Goal: Find specific page/section: Find specific page/section

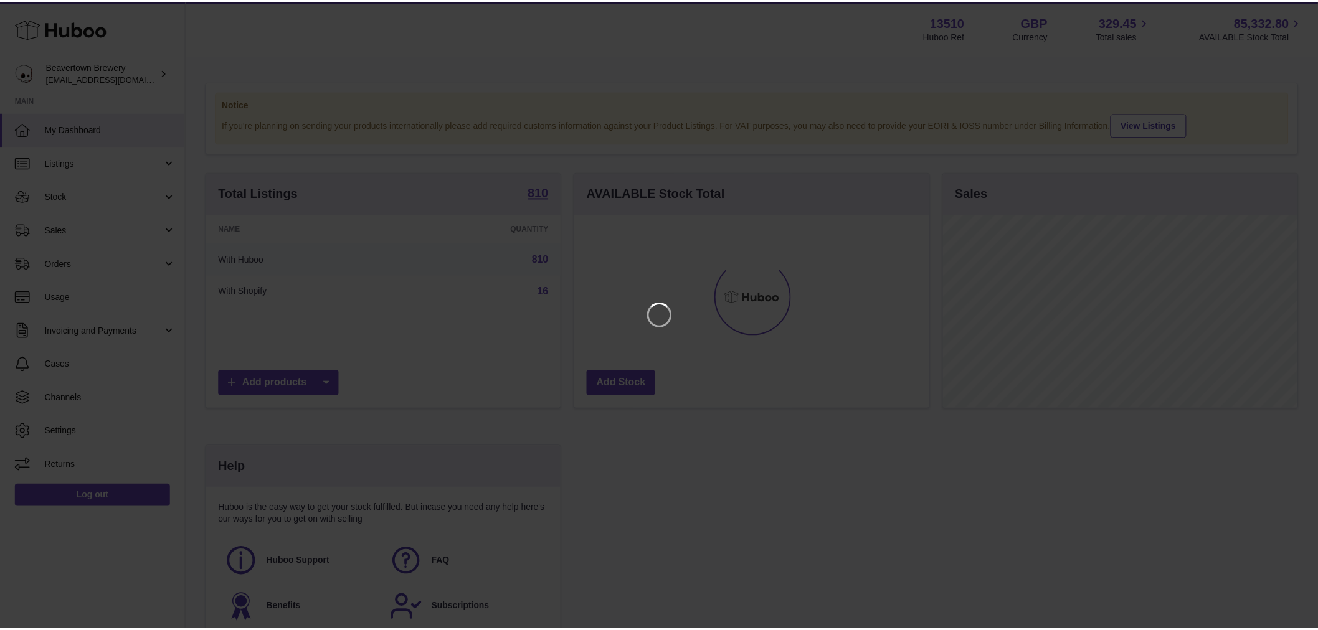
scroll to position [194, 357]
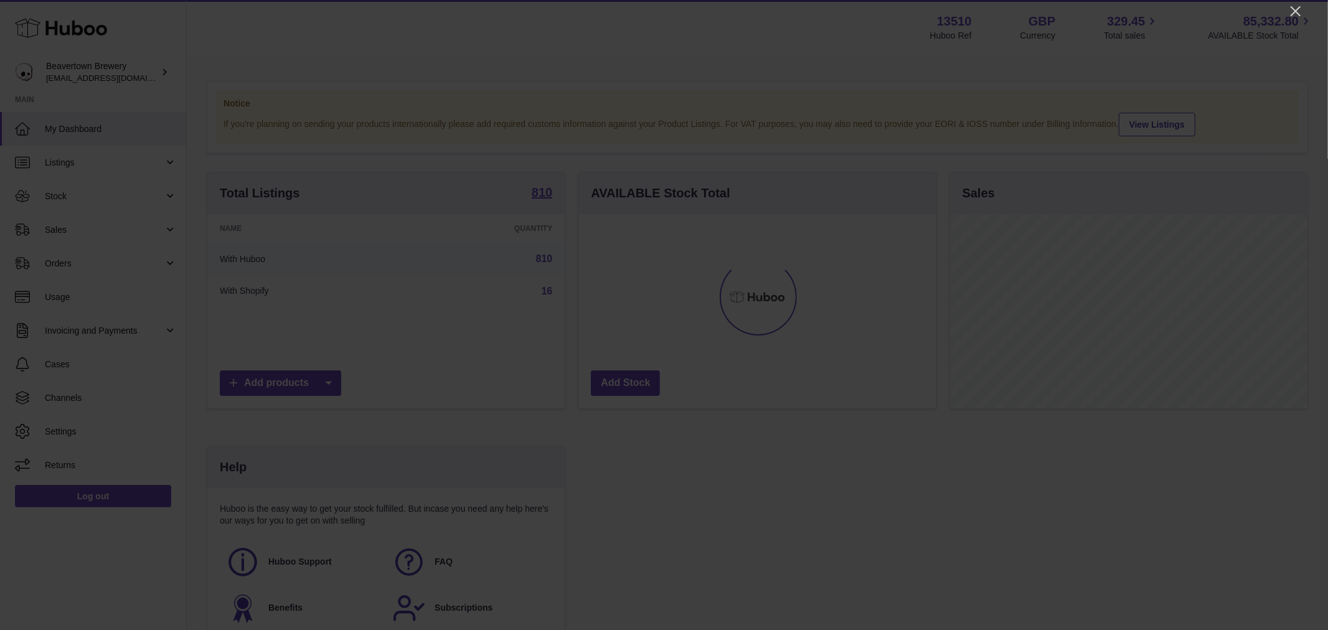
click at [1286, 14] on div at bounding box center [664, 315] width 1328 height 630
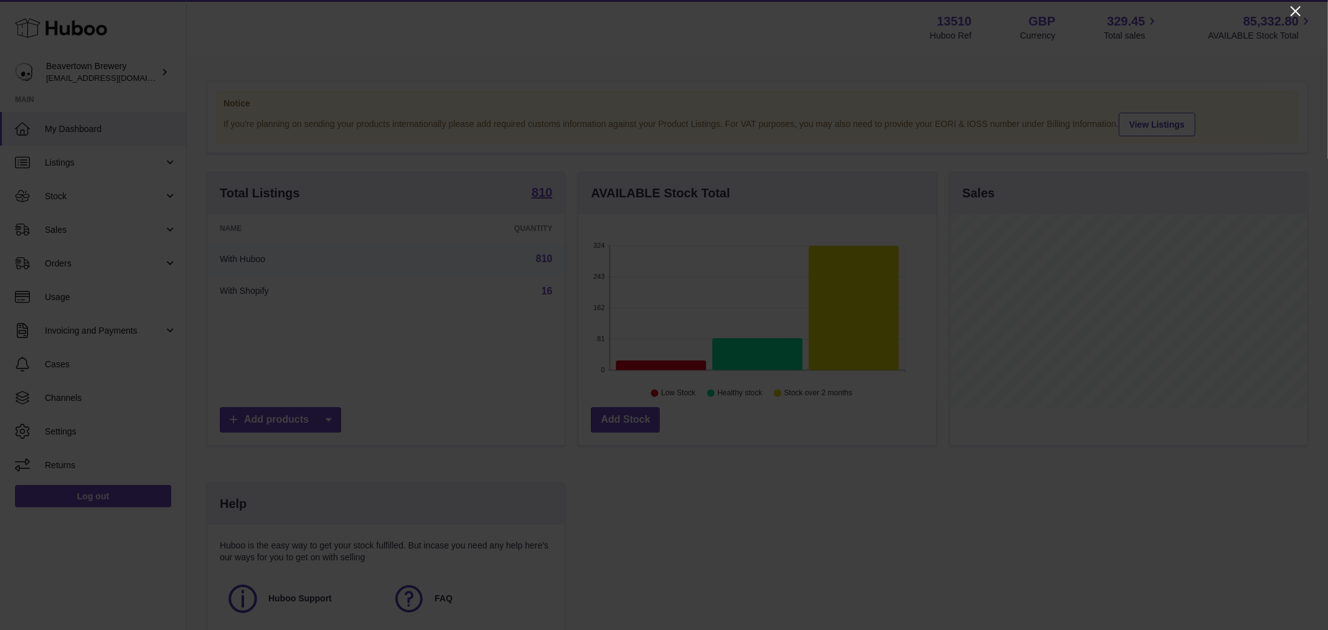
click at [1294, 9] on icon "Close" at bounding box center [1296, 11] width 10 height 10
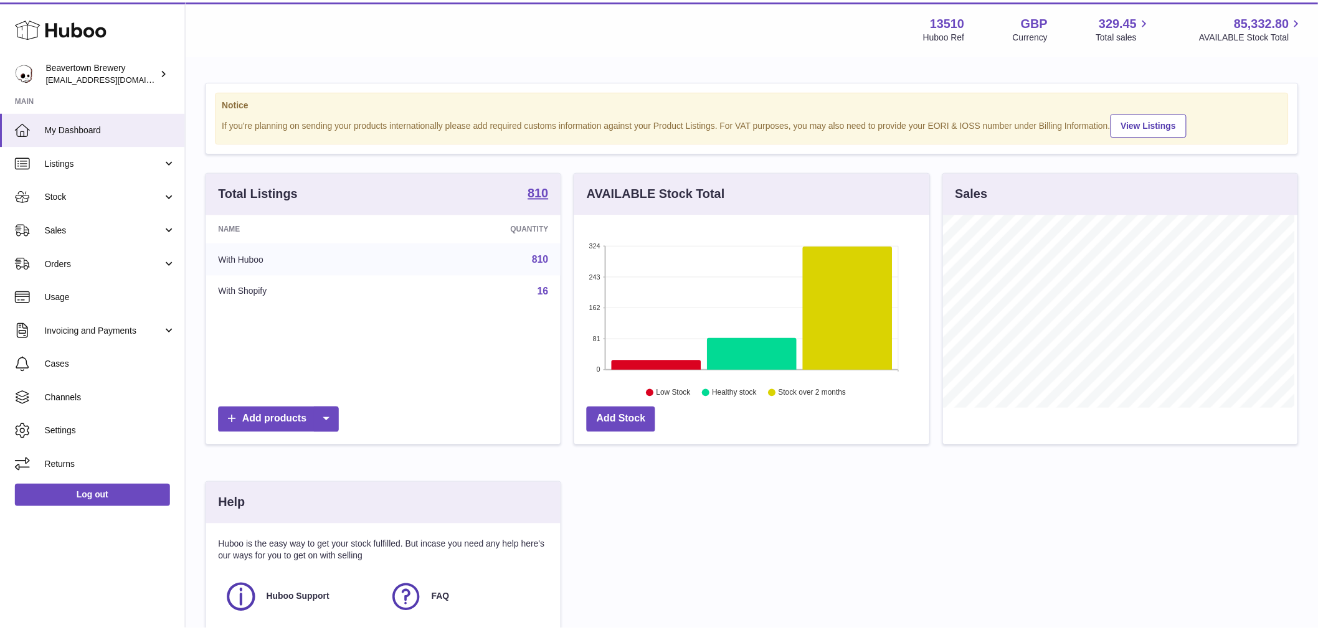
scroll to position [622500, 622340]
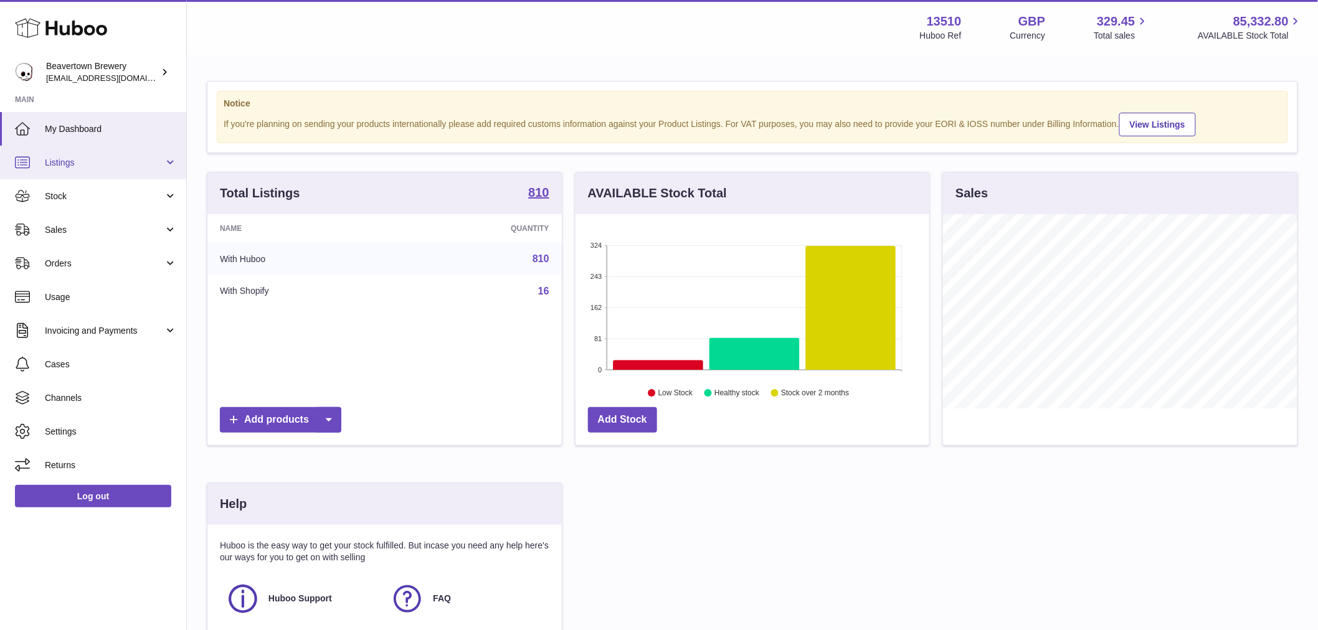
click at [101, 146] on link "Listings" at bounding box center [93, 163] width 186 height 34
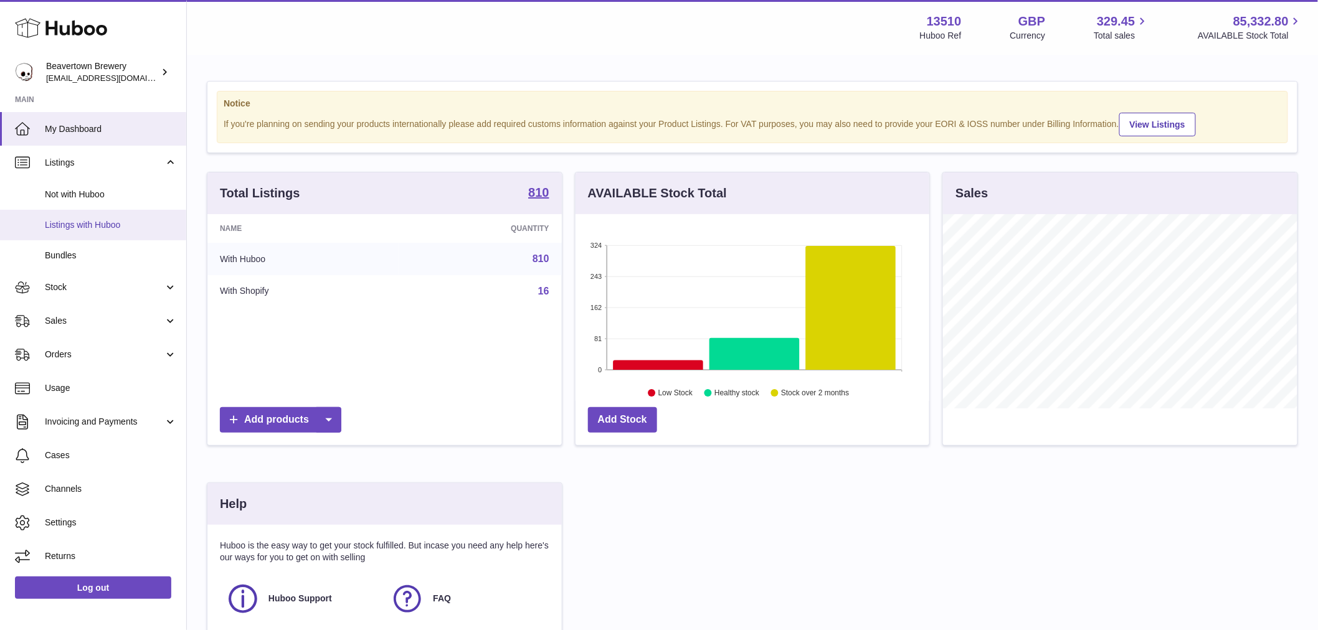
click at [118, 238] on link "Listings with Huboo" at bounding box center [93, 225] width 186 height 31
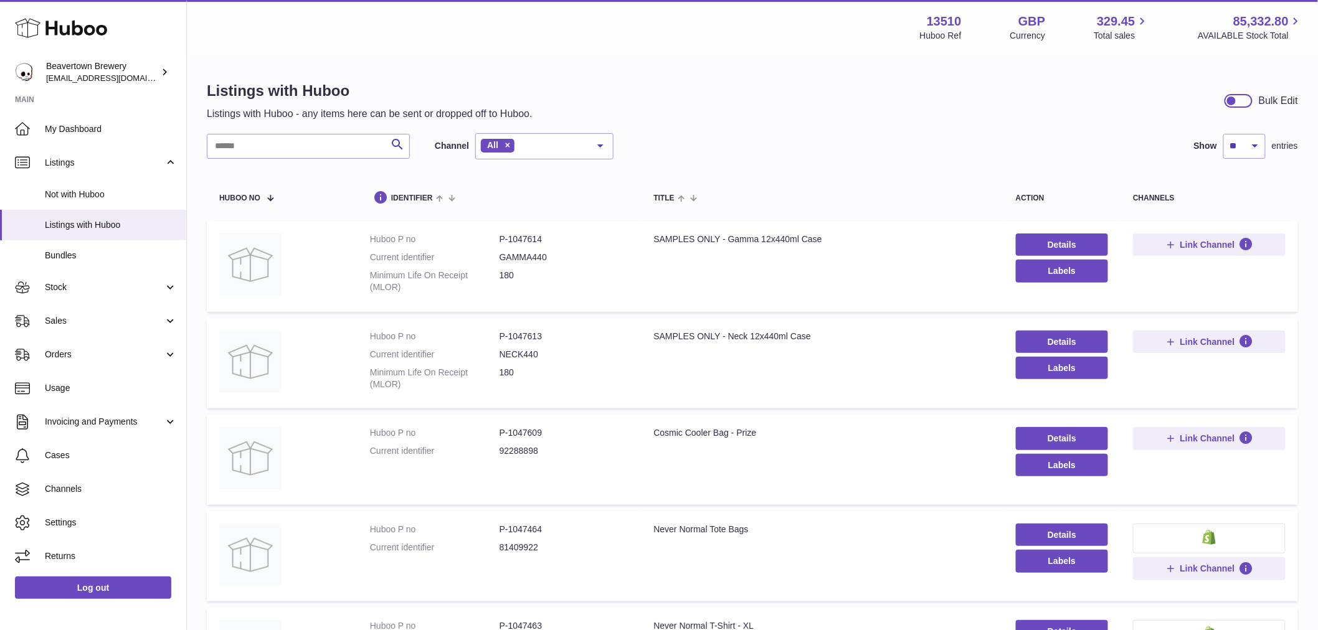
click at [119, 244] on link "Bundles" at bounding box center [93, 255] width 186 height 31
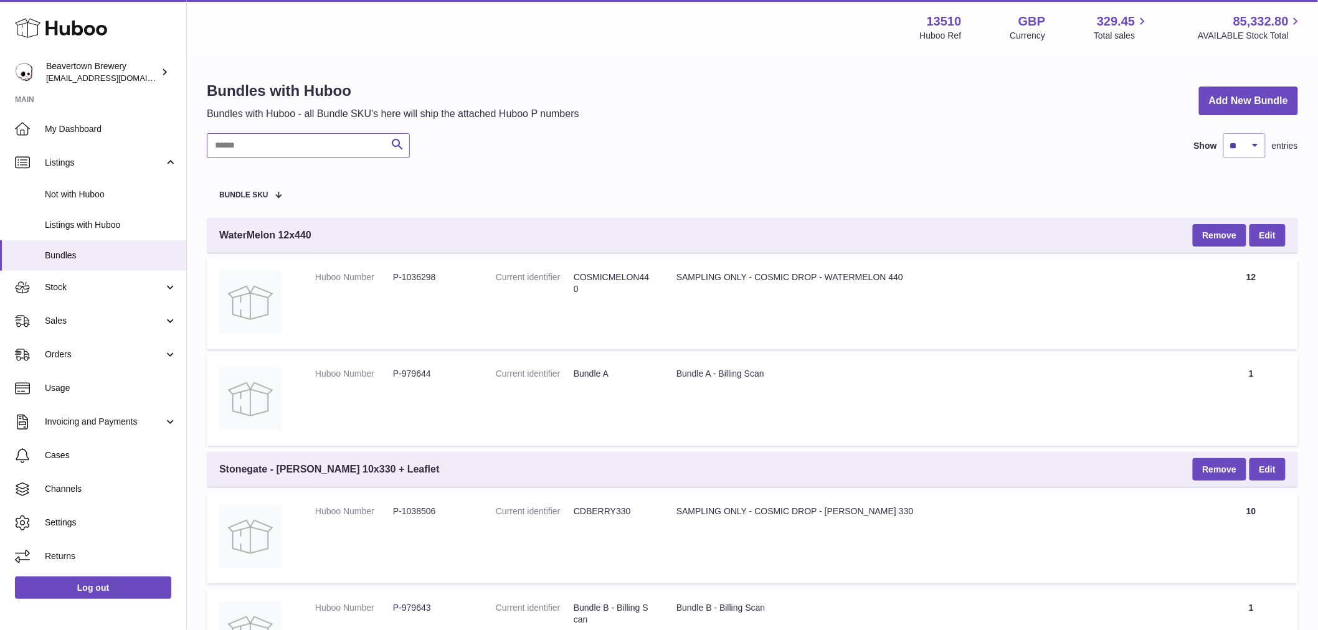
click at [304, 154] on input "text" at bounding box center [308, 145] width 203 height 25
type input "*"
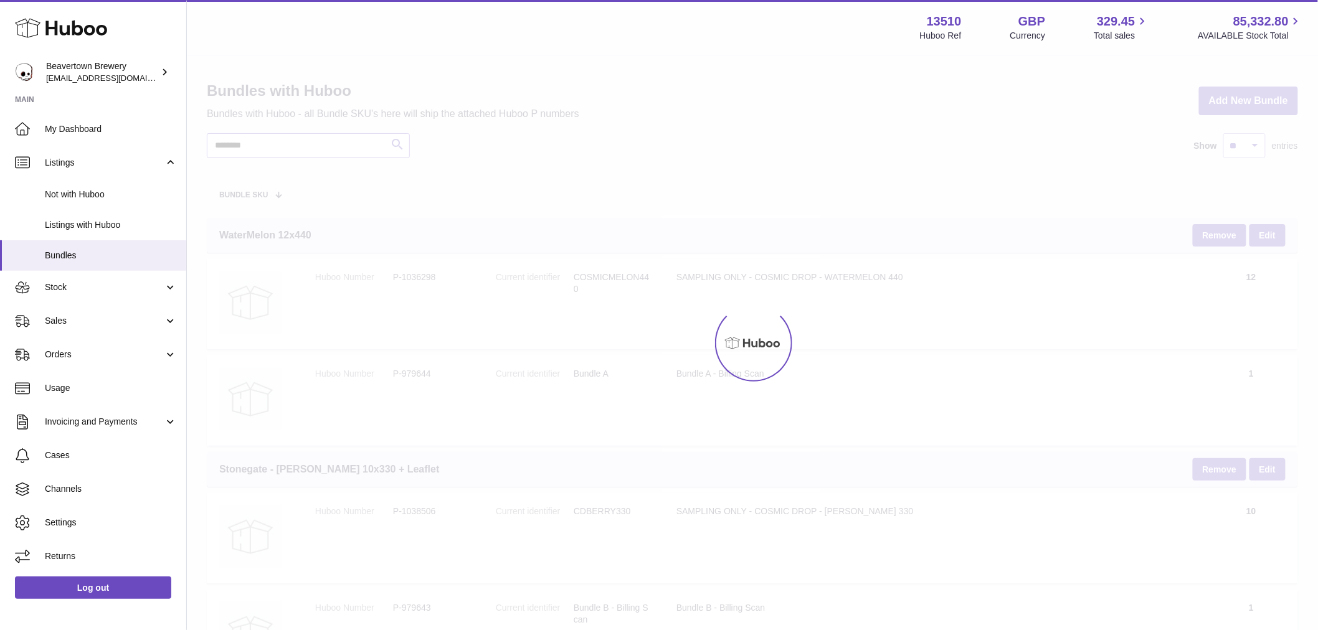
type input "********"
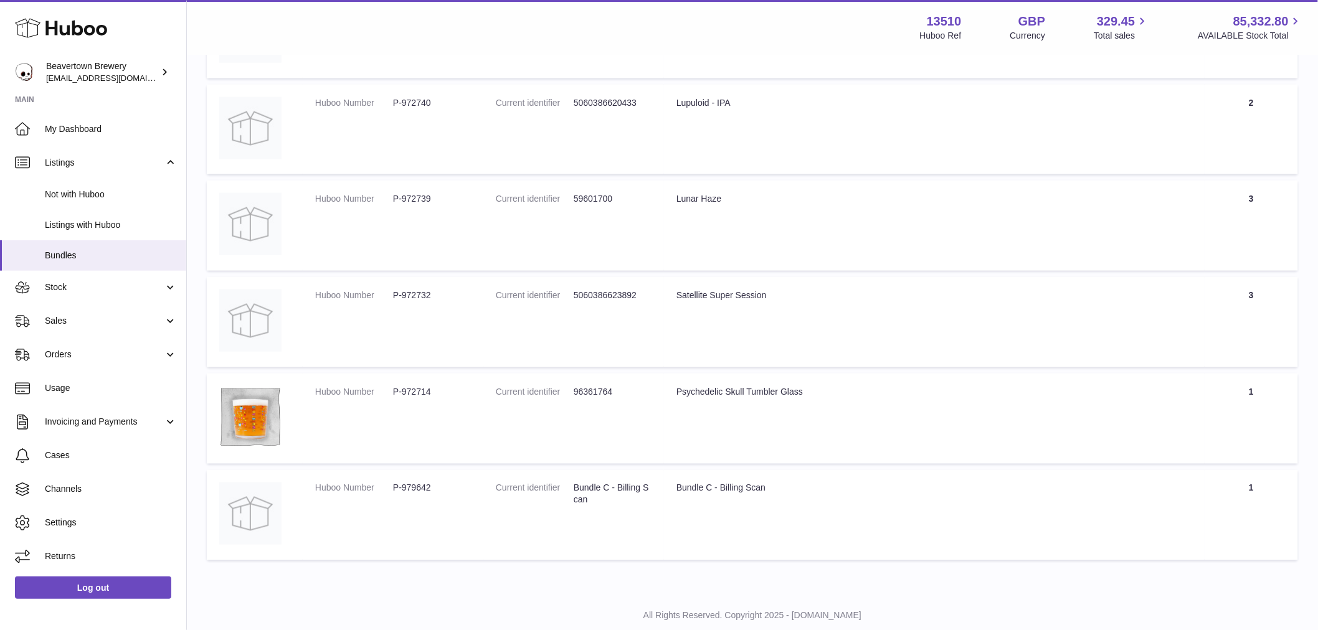
scroll to position [598, 0]
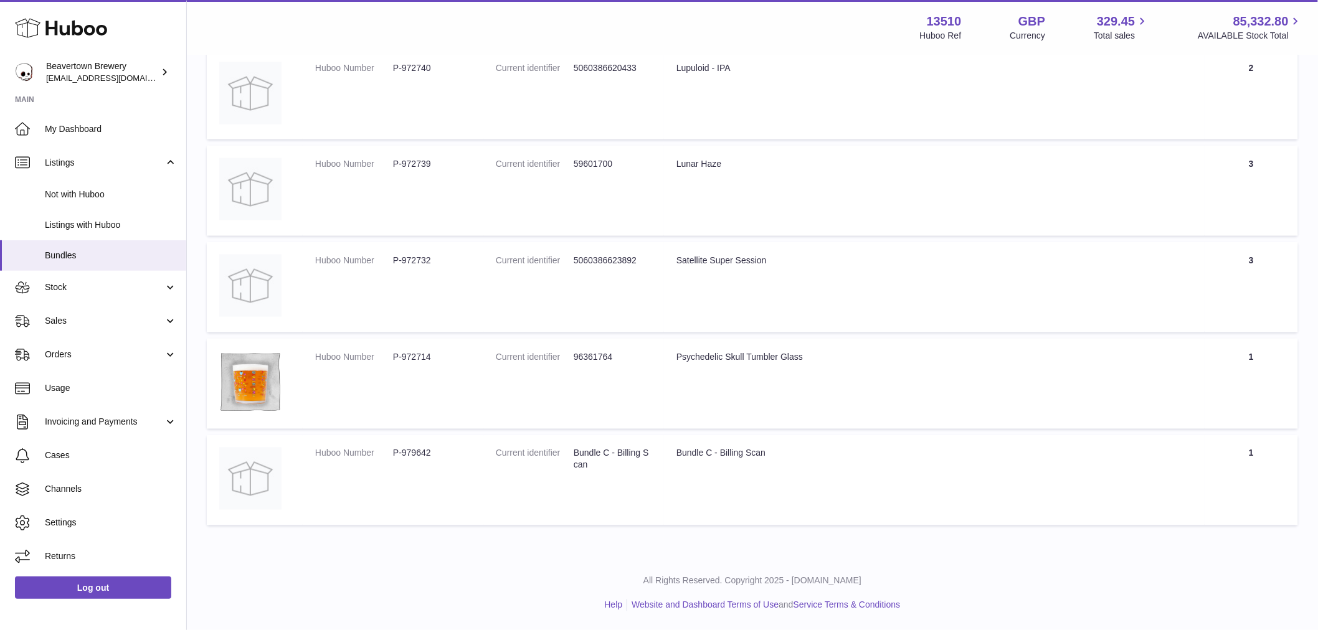
click at [700, 458] on div "Bundle C - Billing Scan" at bounding box center [934, 454] width 516 height 12
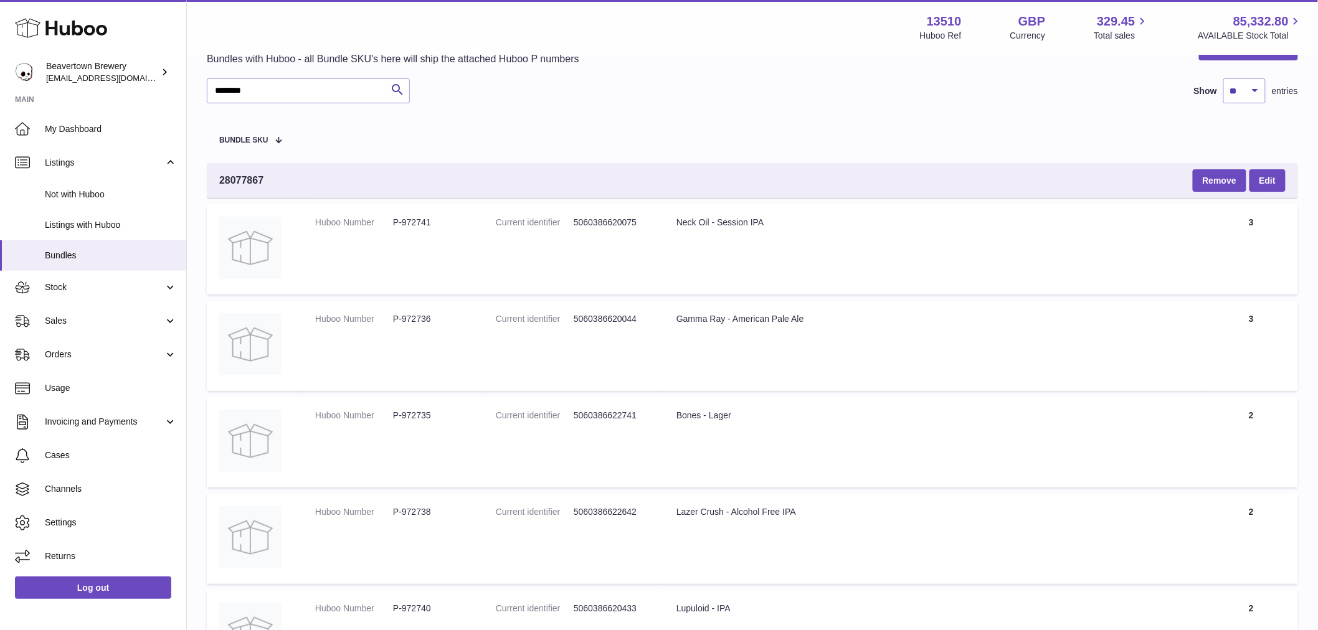
scroll to position [0, 0]
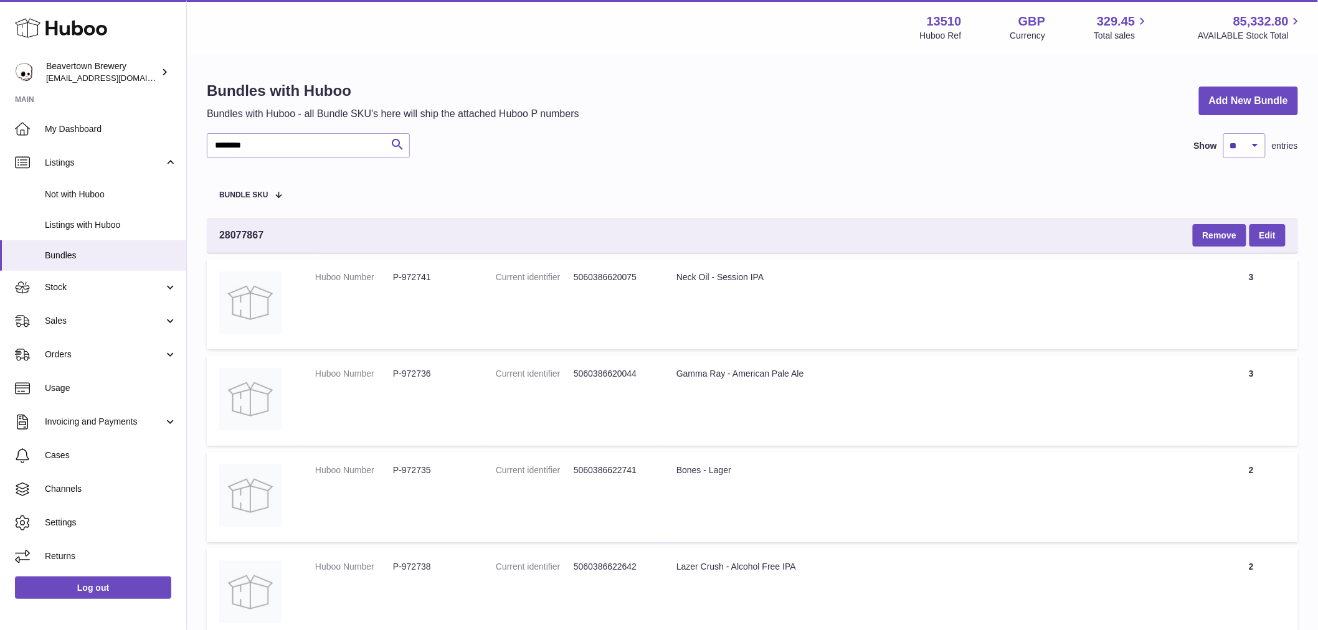
click at [712, 294] on td "Title Neck Oil - Session IPA" at bounding box center [934, 304] width 540 height 90
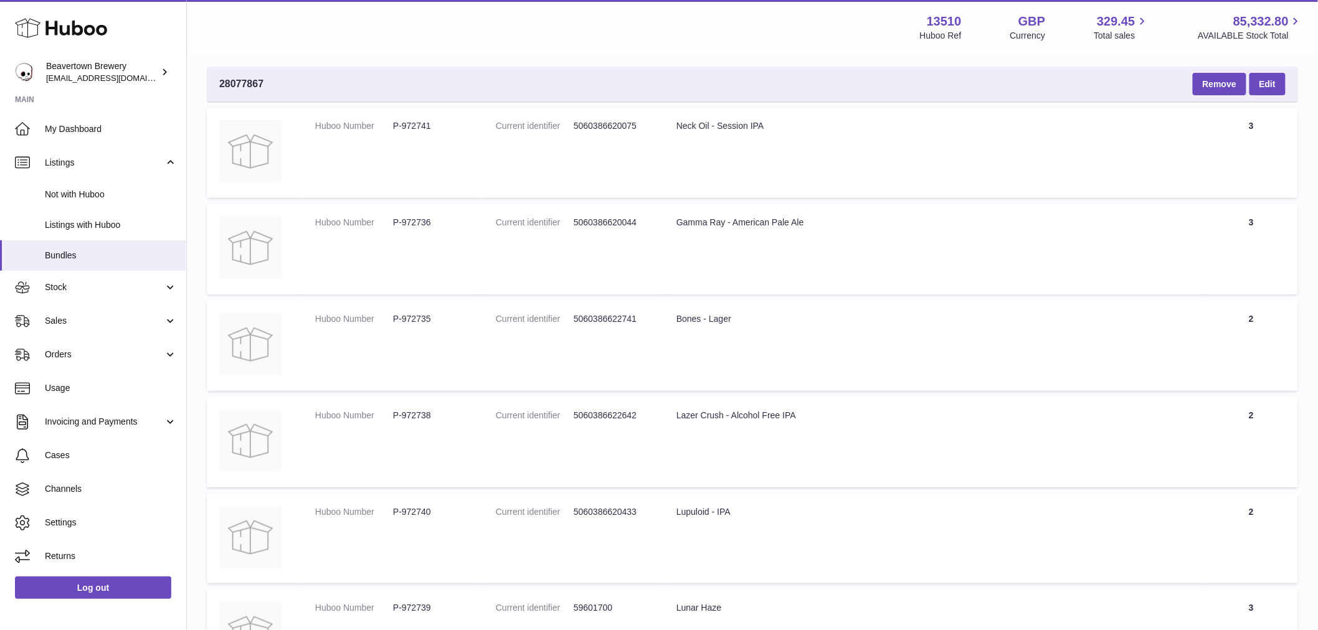
scroll to position [207, 0]
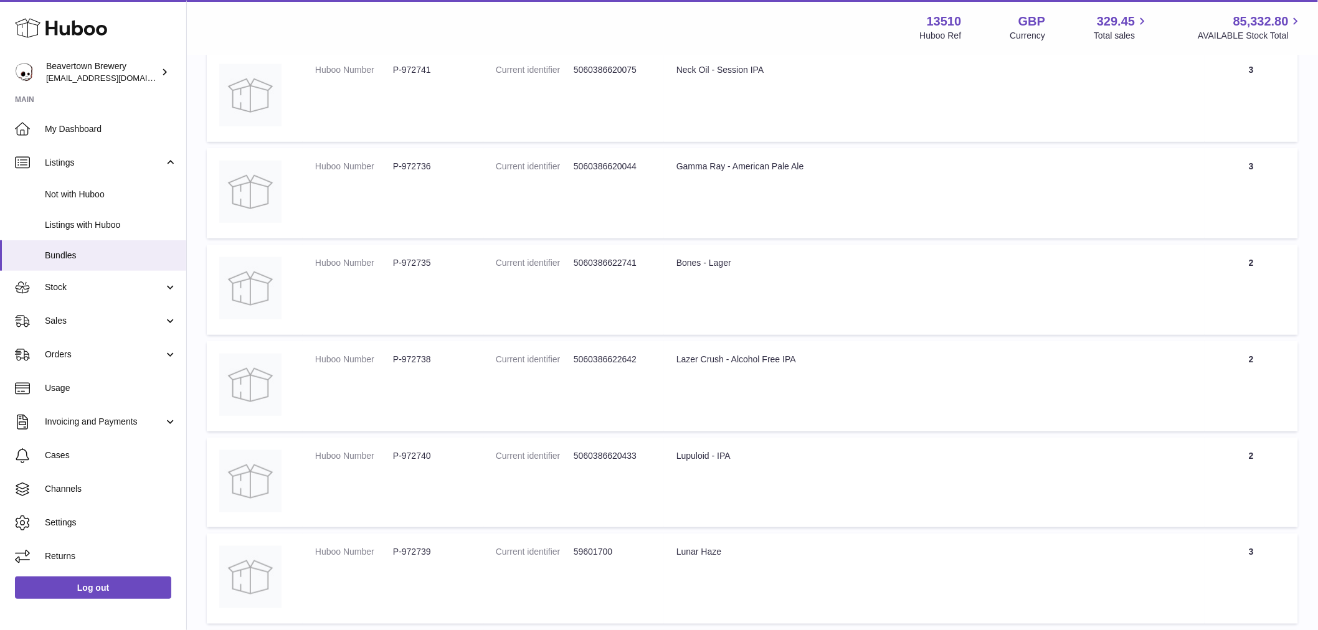
click at [751, 308] on td "Title Bones - Lager" at bounding box center [934, 290] width 540 height 90
click at [758, 380] on td "Title Lazer Crush - Alcohol Free IPA" at bounding box center [934, 386] width 540 height 90
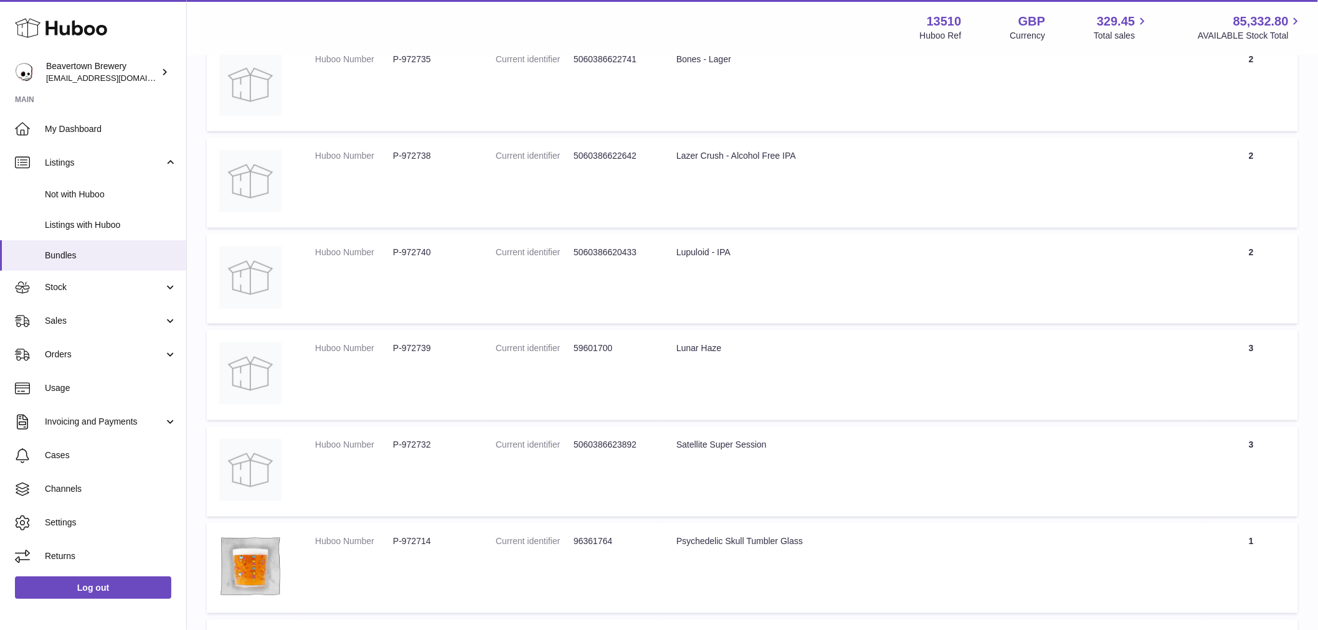
scroll to position [415, 0]
click at [773, 269] on td "Title Lupuloid - IPA" at bounding box center [934, 275] width 540 height 90
click at [762, 394] on td "Title Lunar Haze" at bounding box center [934, 371] width 540 height 90
click at [826, 501] on td "Title Satellite Super Session" at bounding box center [934, 468] width 540 height 90
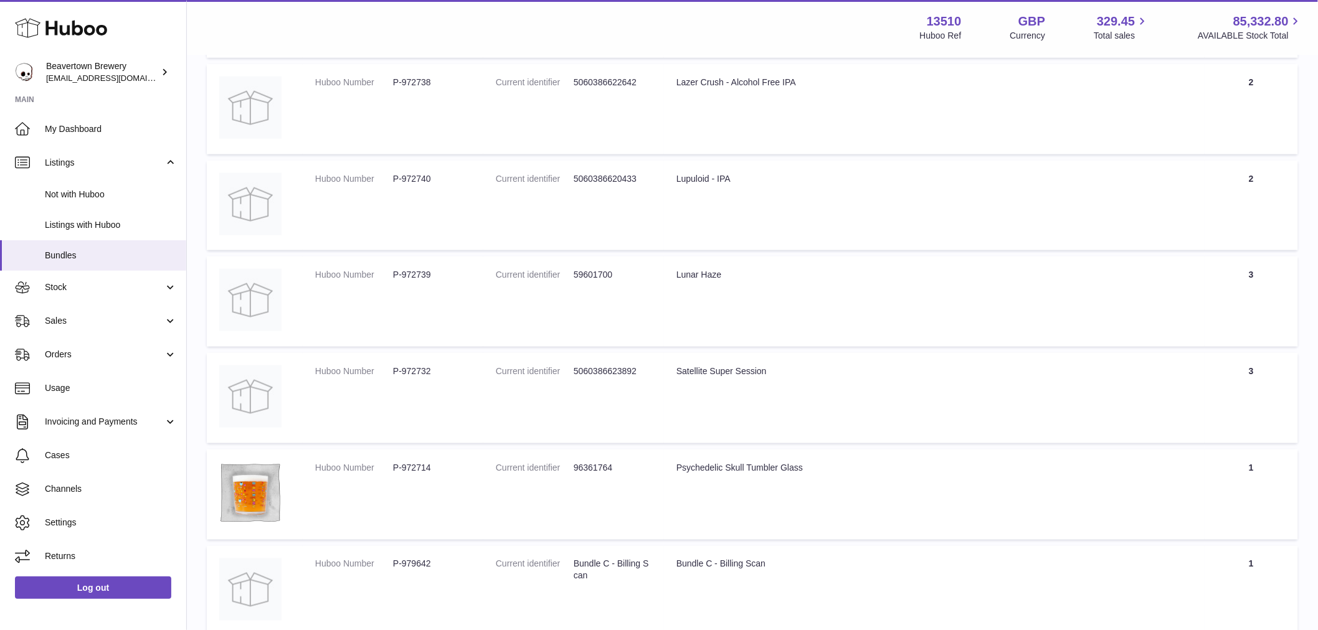
scroll to position [598, 0]
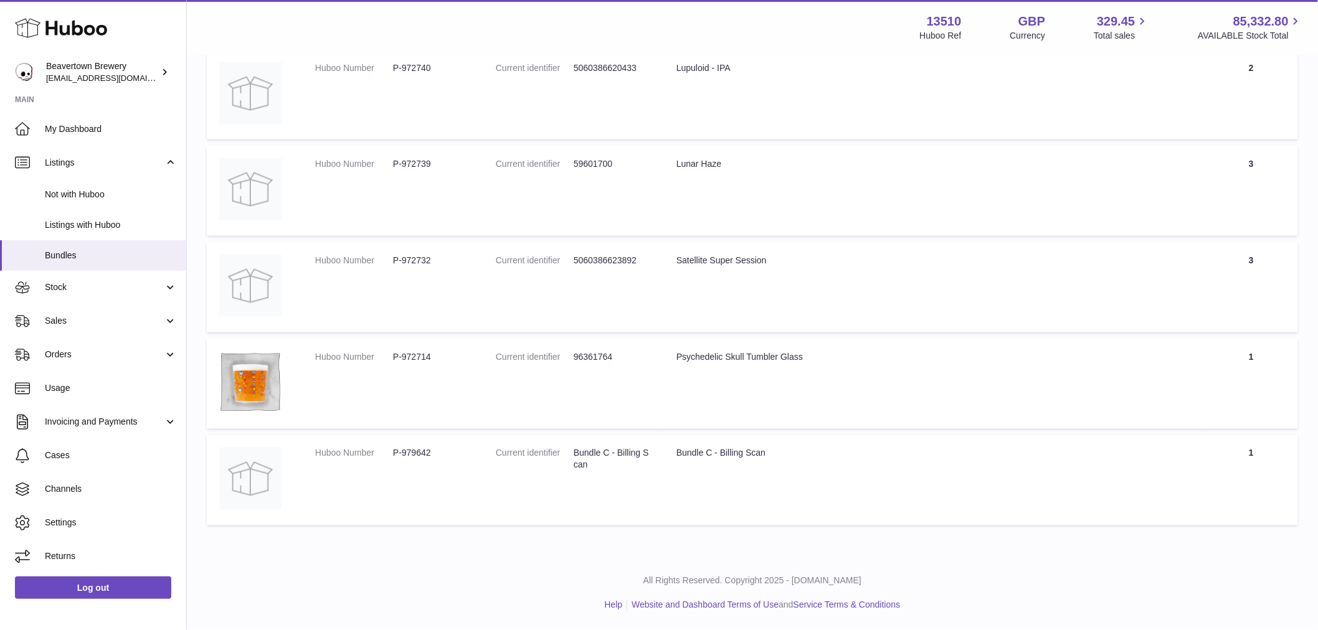
click at [828, 501] on td "Title Bundle C - Billing Scan" at bounding box center [934, 480] width 540 height 90
